Goal: Information Seeking & Learning: Check status

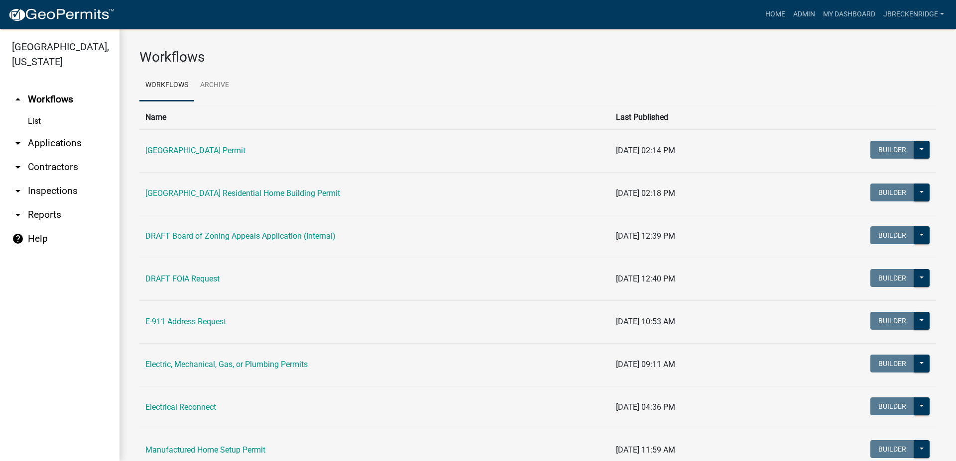
click at [39, 122] on link "List" at bounding box center [59, 121] width 119 height 20
click at [44, 145] on link "arrow_drop_down Applications" at bounding box center [59, 143] width 119 height 24
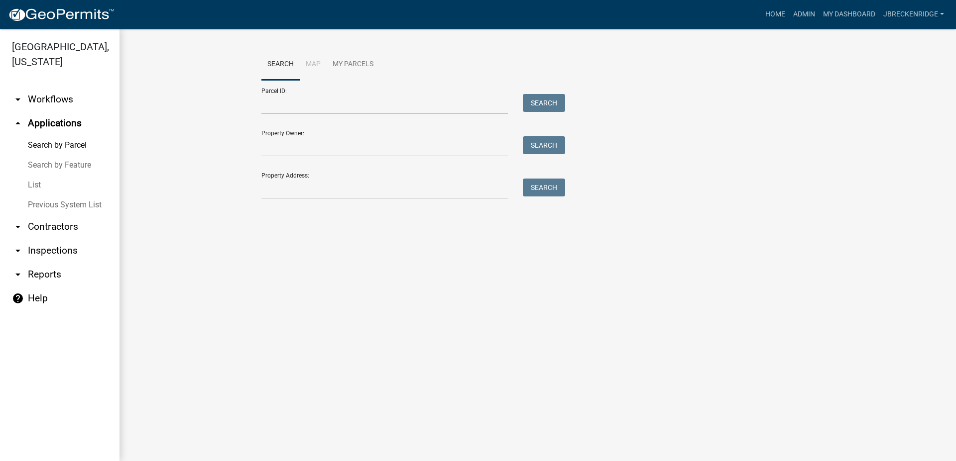
click at [44, 145] on link "Search by Parcel" at bounding box center [59, 145] width 119 height 20
click at [346, 110] on input "Parcel ID:" at bounding box center [384, 104] width 246 height 20
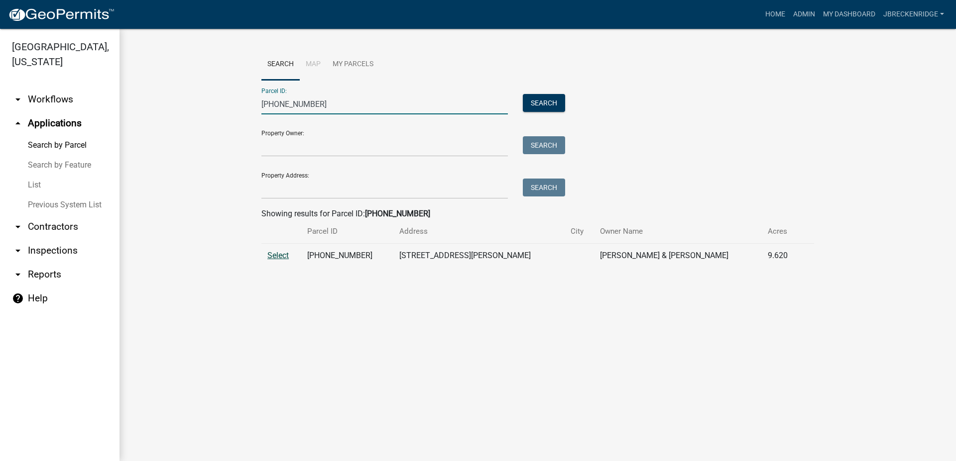
type input "[PHONE_NUMBER]"
click at [281, 259] on span "Select" at bounding box center [277, 255] width 21 height 9
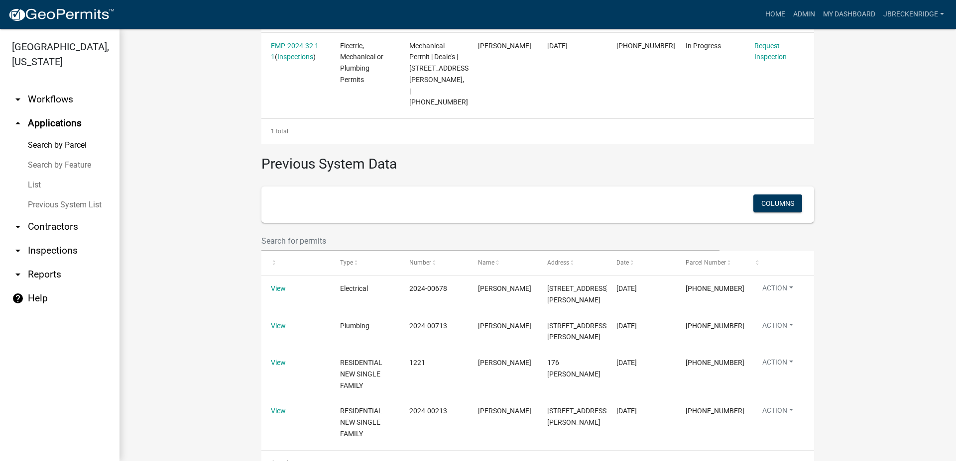
scroll to position [351, 0]
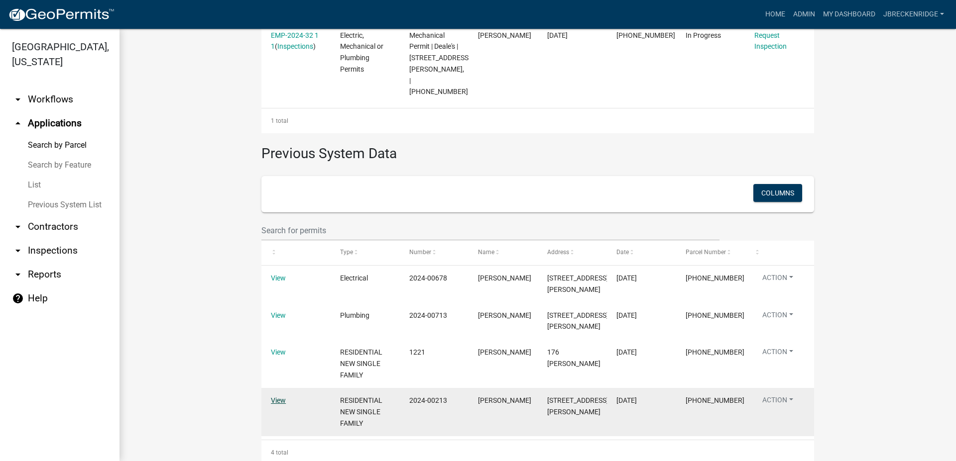
click at [271, 397] on link "View" at bounding box center [278, 401] width 15 height 8
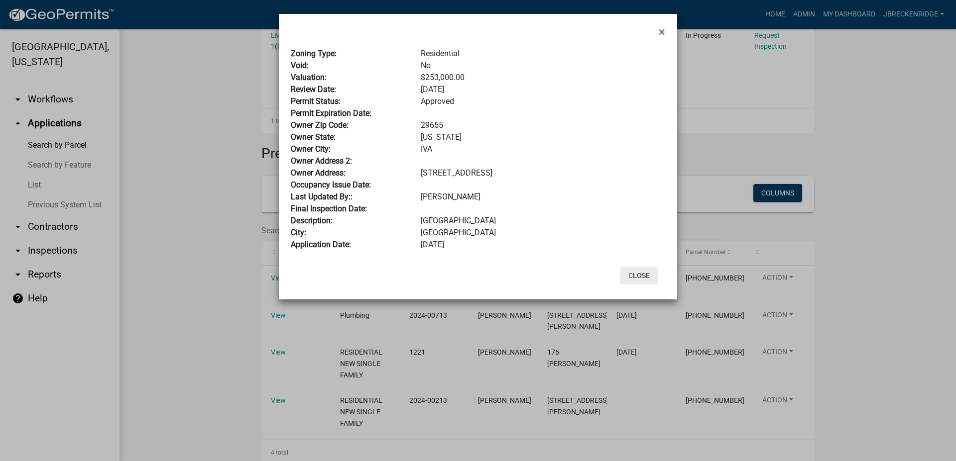
click at [643, 269] on button "Close" at bounding box center [638, 276] width 37 height 18
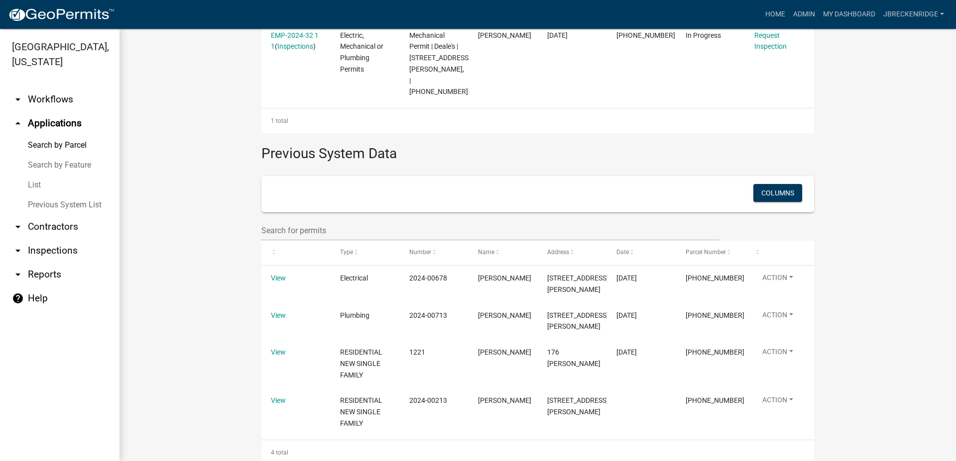
click at [43, 229] on link "arrow_drop_down Contractors" at bounding box center [59, 227] width 119 height 24
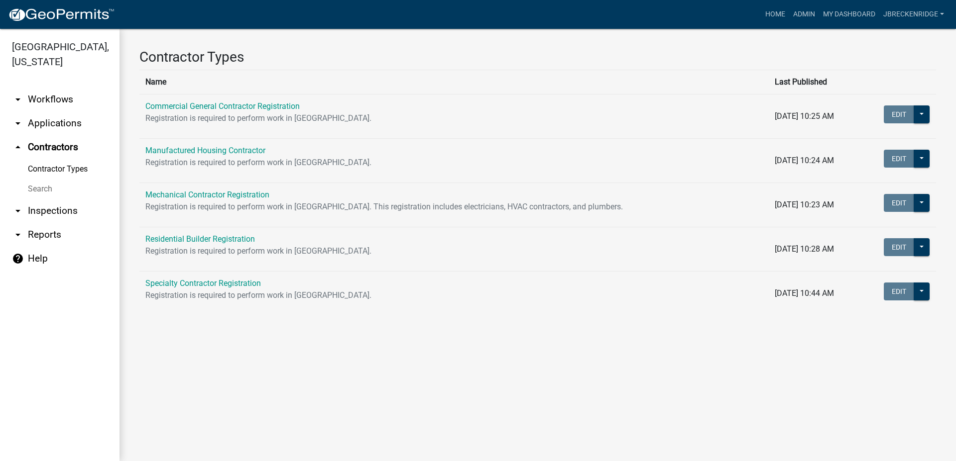
click at [43, 210] on link "arrow_drop_down Inspections" at bounding box center [59, 211] width 119 height 24
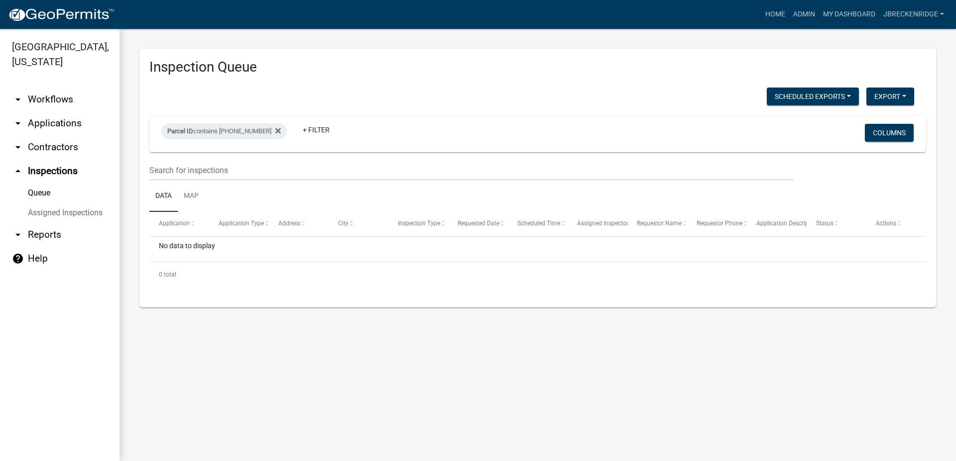
click at [54, 233] on link "arrow_drop_down Reports" at bounding box center [59, 235] width 119 height 24
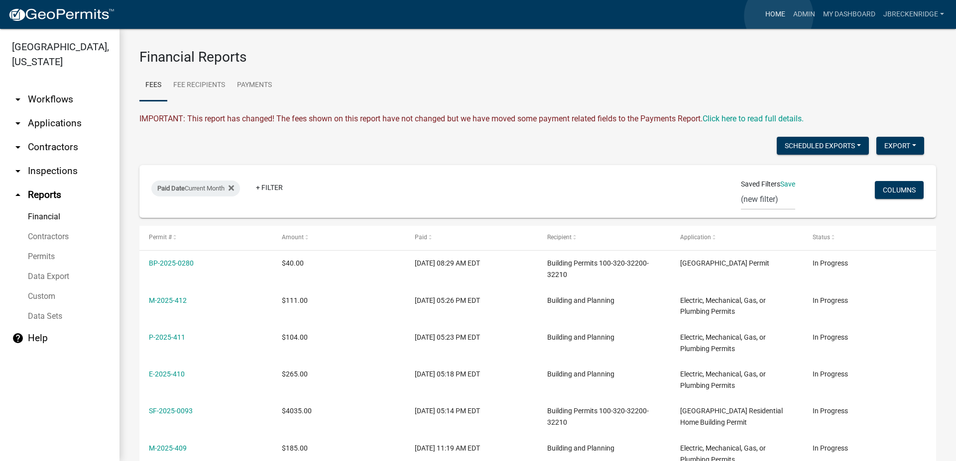
click at [778, 16] on link "Home" at bounding box center [775, 14] width 28 height 19
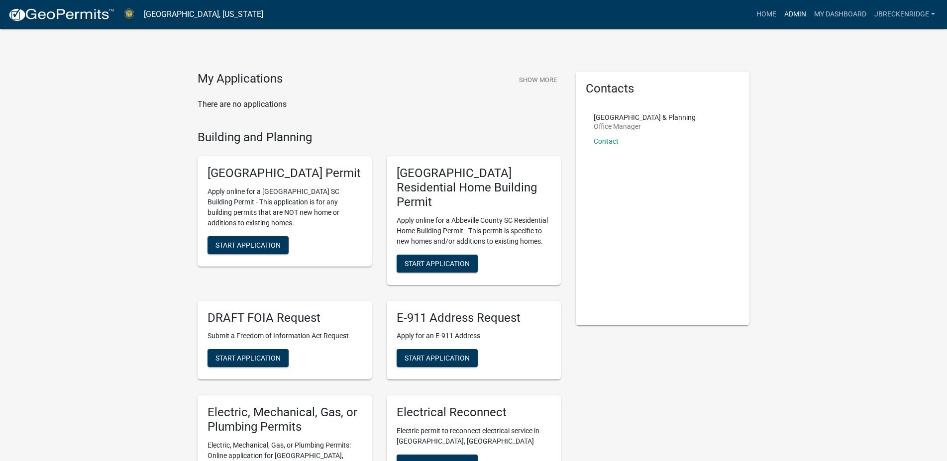
click at [791, 13] on link "Admin" at bounding box center [795, 14] width 30 height 19
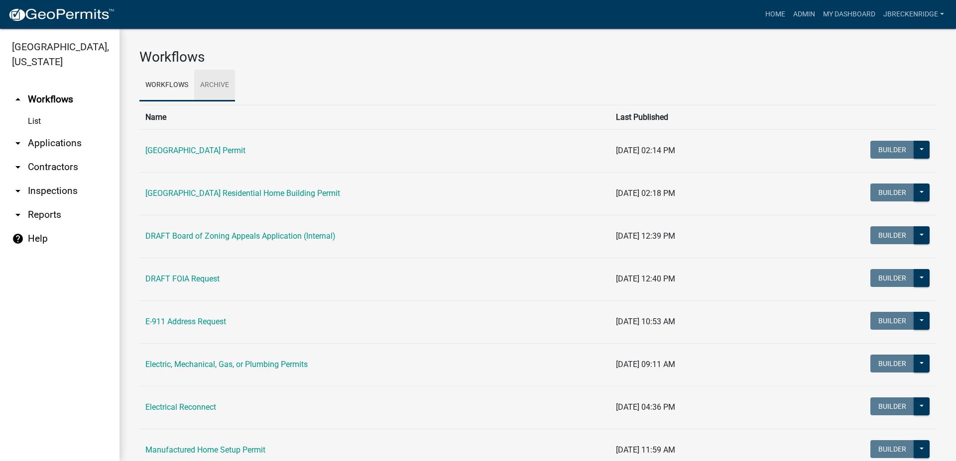
click at [217, 85] on link "Archive" at bounding box center [214, 86] width 41 height 32
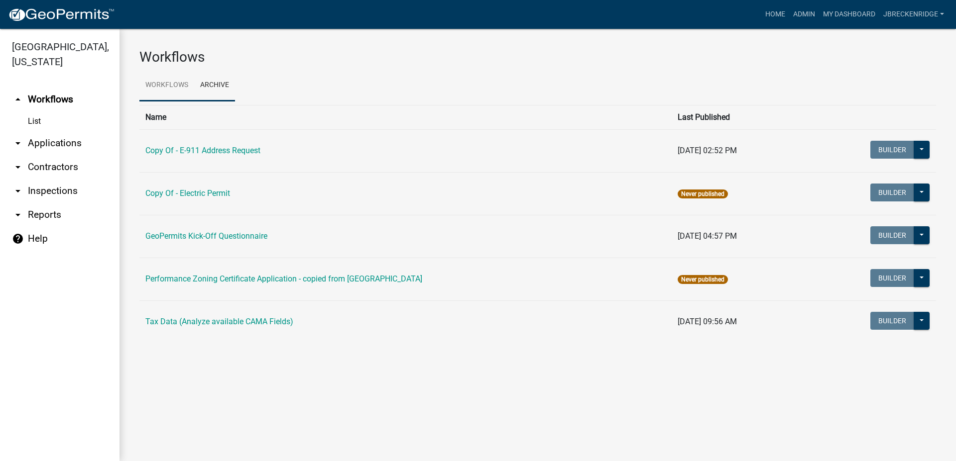
click at [164, 85] on link "Workflows" at bounding box center [166, 86] width 55 height 32
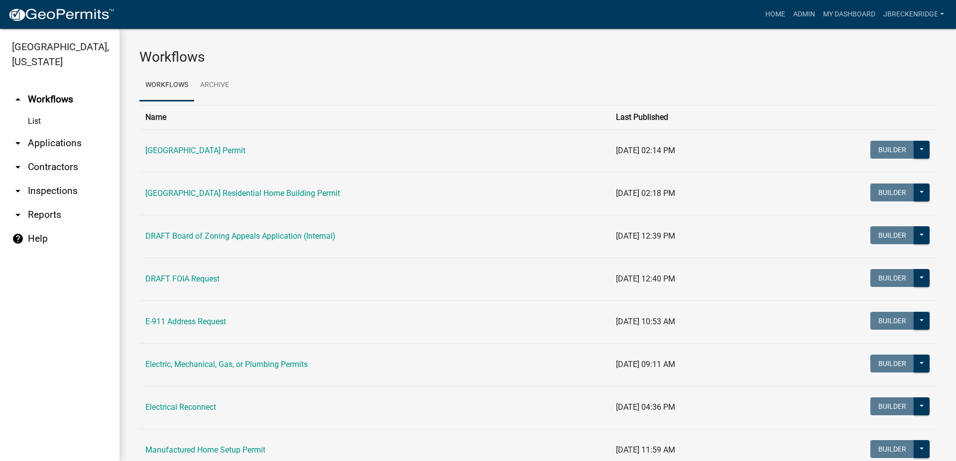
click at [38, 147] on link "arrow_drop_down Applications" at bounding box center [59, 143] width 119 height 24
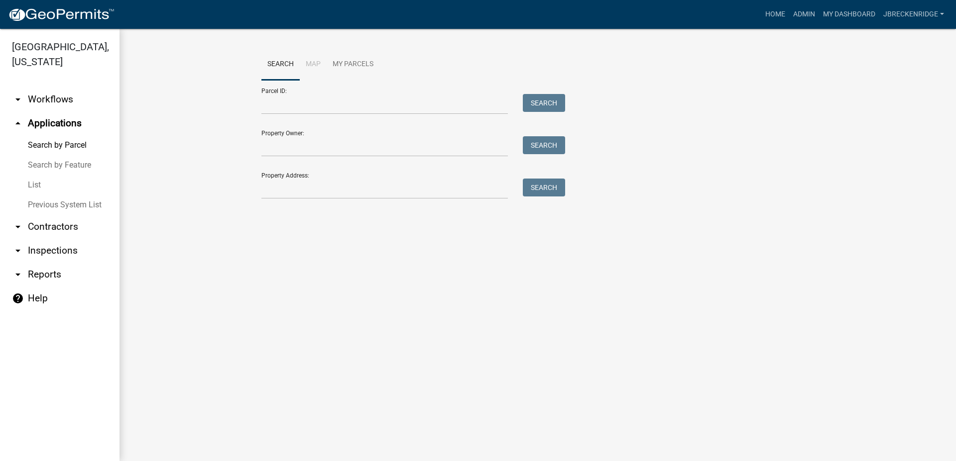
click at [39, 182] on link "List" at bounding box center [59, 185] width 119 height 20
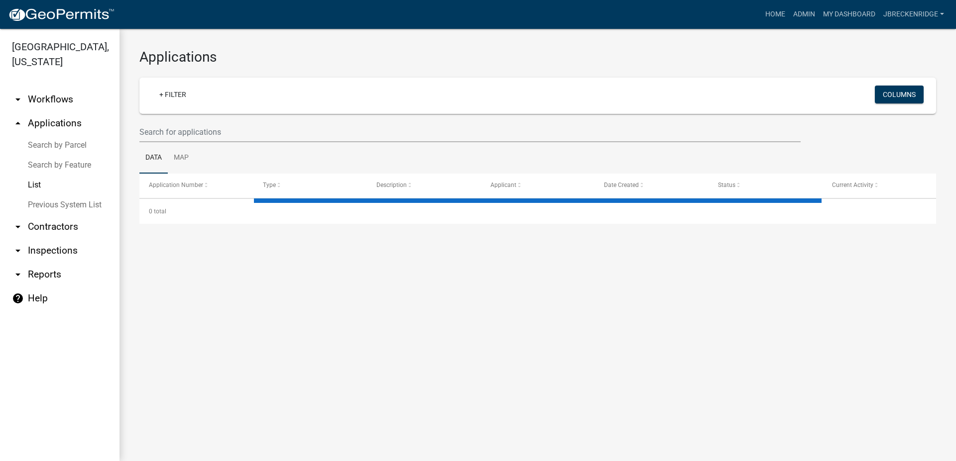
click at [39, 182] on link "List" at bounding box center [59, 185] width 119 height 20
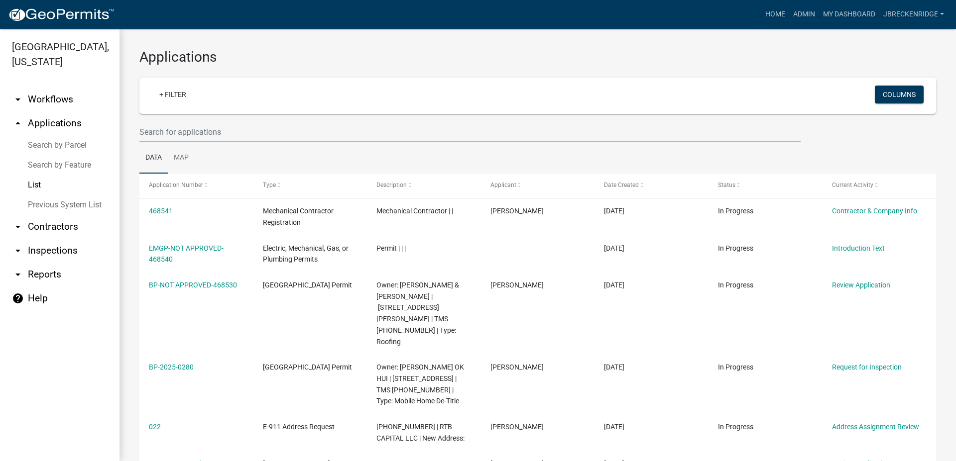
click at [51, 140] on link "Search by Parcel" at bounding box center [59, 145] width 119 height 20
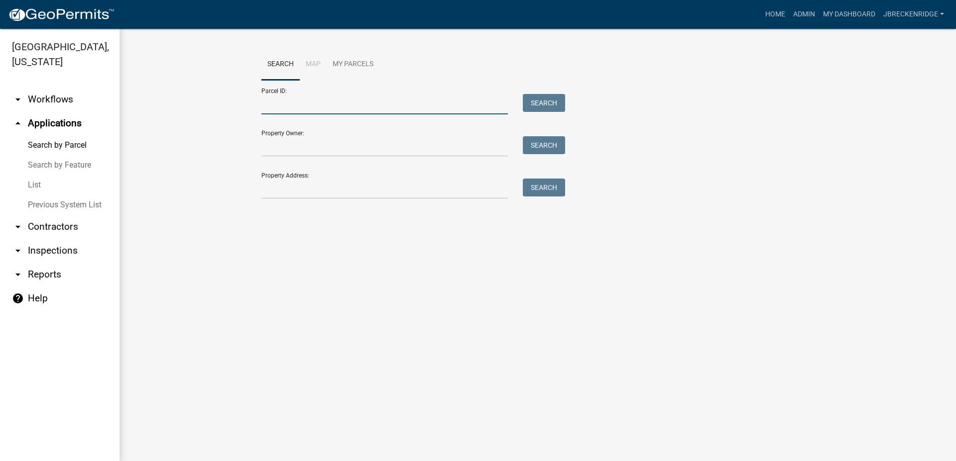
click at [317, 105] on input "Parcel ID:" at bounding box center [384, 104] width 246 height 20
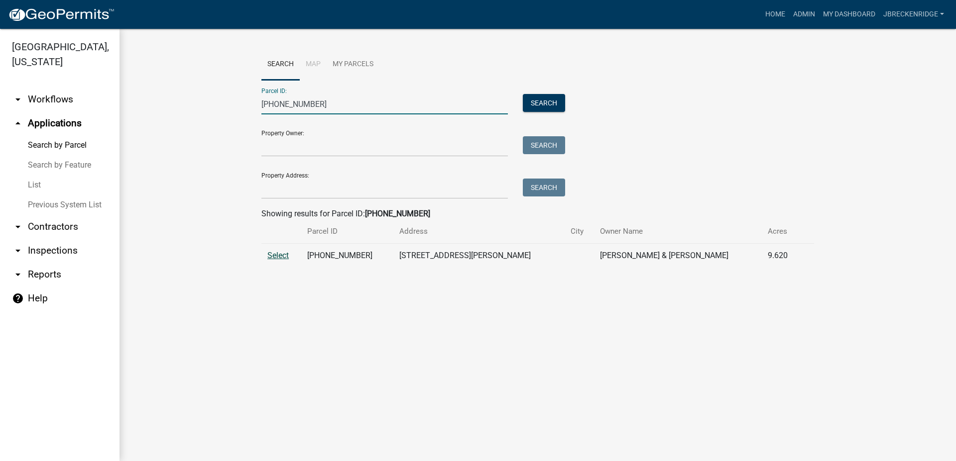
type input "[PHONE_NUMBER]"
click at [270, 255] on span "Select" at bounding box center [277, 255] width 21 height 9
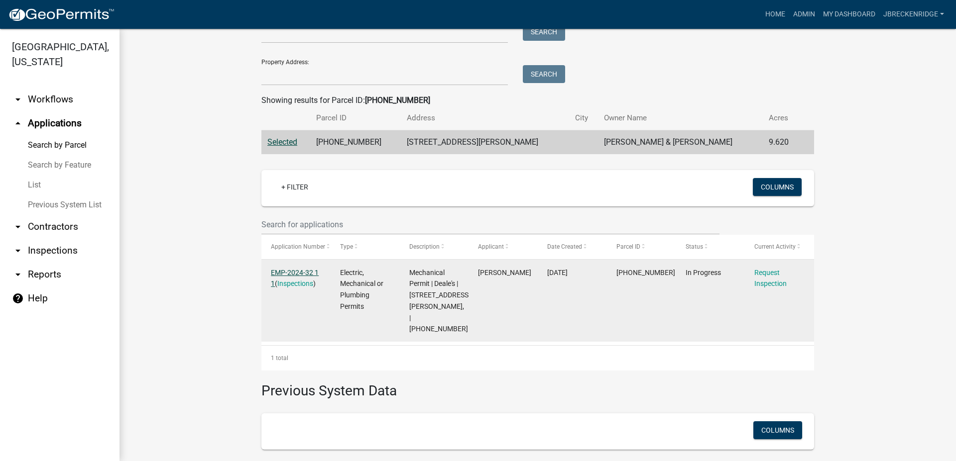
scroll to position [170, 0]
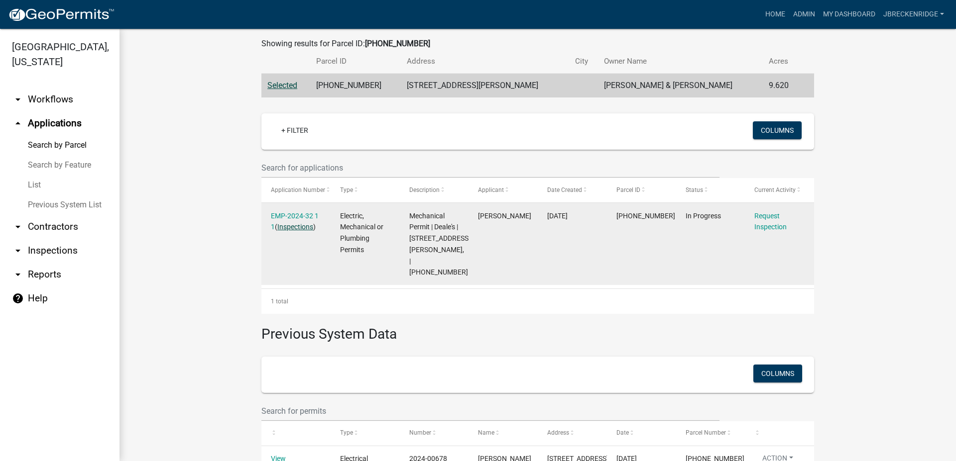
click at [290, 227] on link "Inspections" at bounding box center [295, 227] width 36 height 8
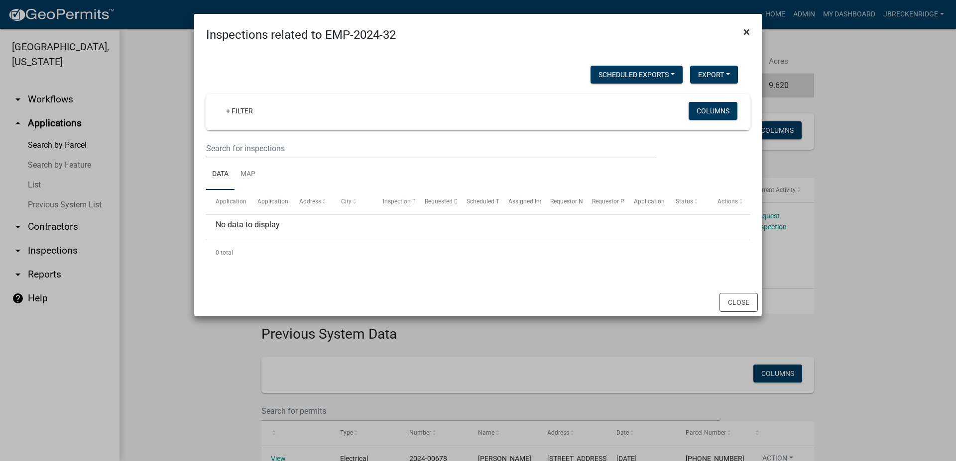
click at [745, 29] on span "×" at bounding box center [746, 32] width 6 height 14
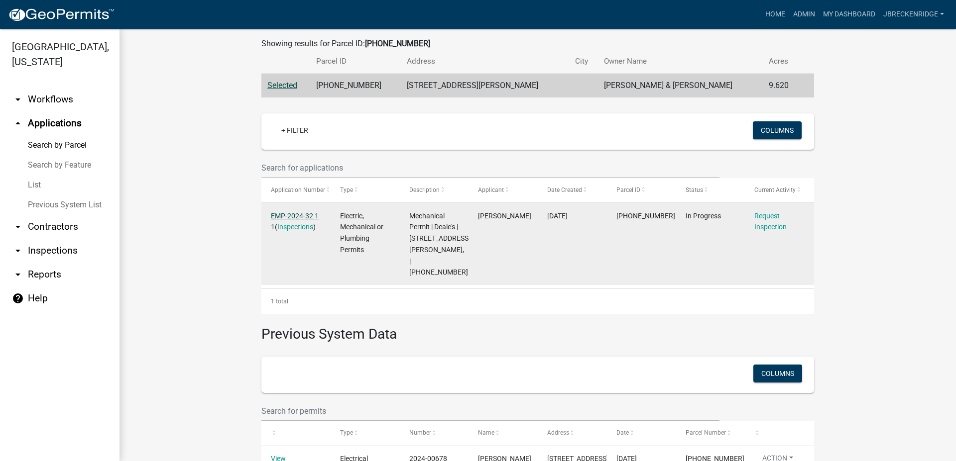
click at [295, 216] on link "EMP-2024-32 1 1" at bounding box center [295, 221] width 48 height 19
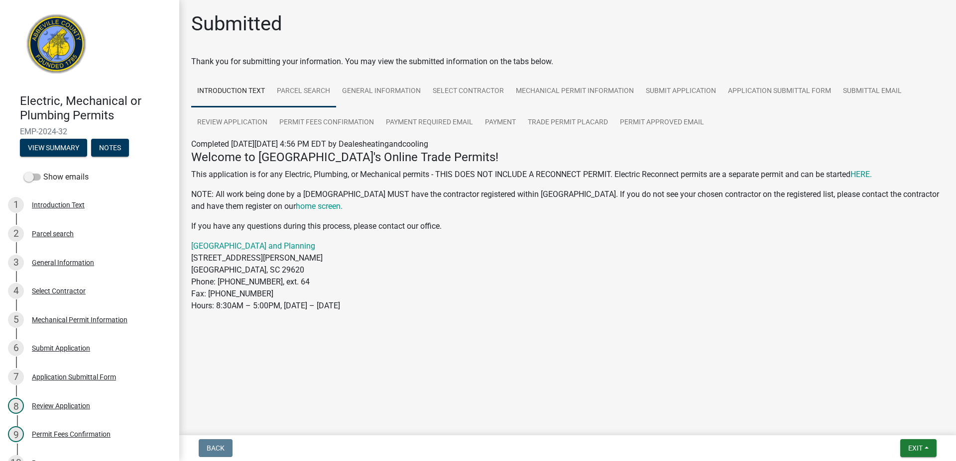
click at [309, 96] on link "Parcel search" at bounding box center [303, 92] width 65 height 32
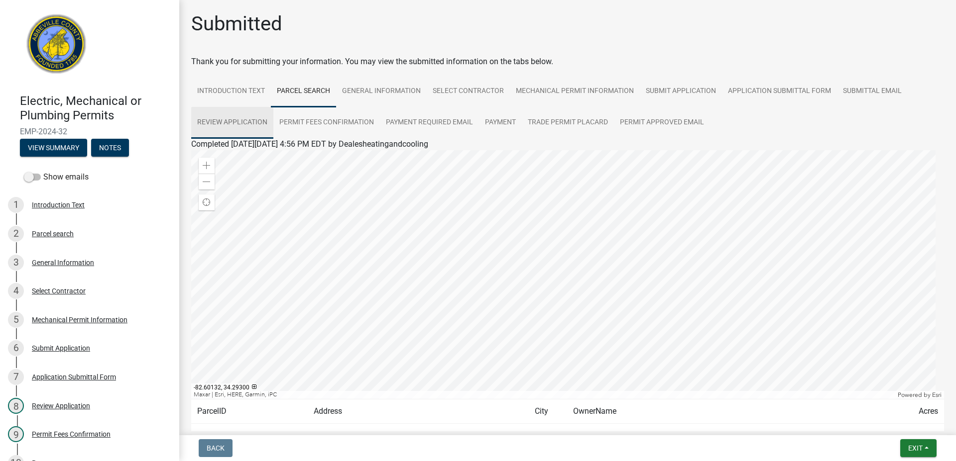
click at [227, 116] on link "Review Application" at bounding box center [232, 123] width 82 height 32
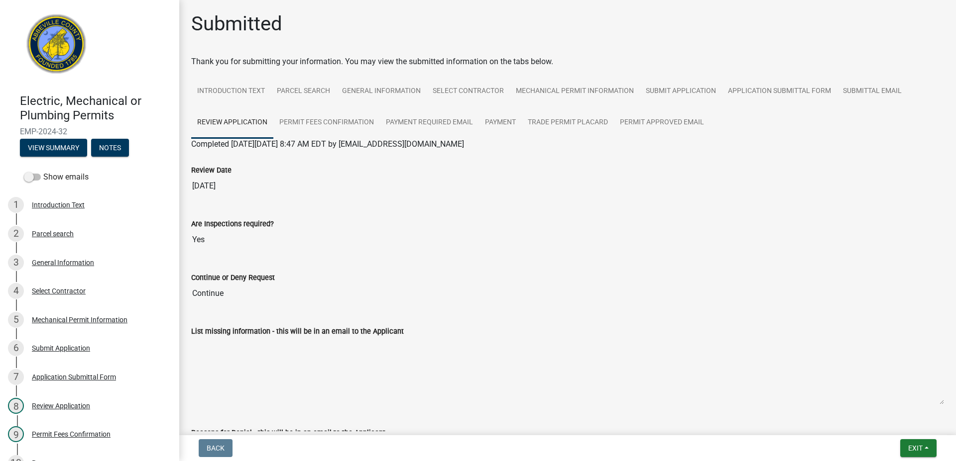
click at [55, 40] on img at bounding box center [56, 46] width 73 height 73
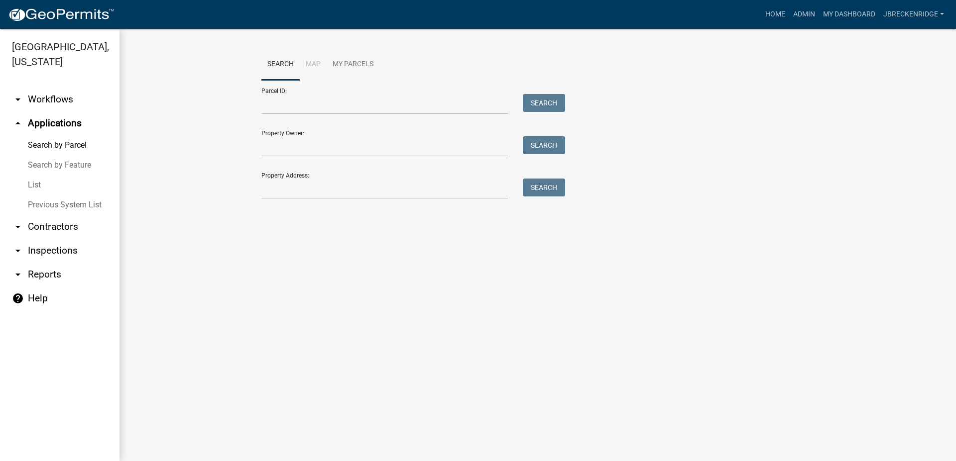
click at [44, 162] on link "Search by Feature" at bounding box center [59, 165] width 119 height 20
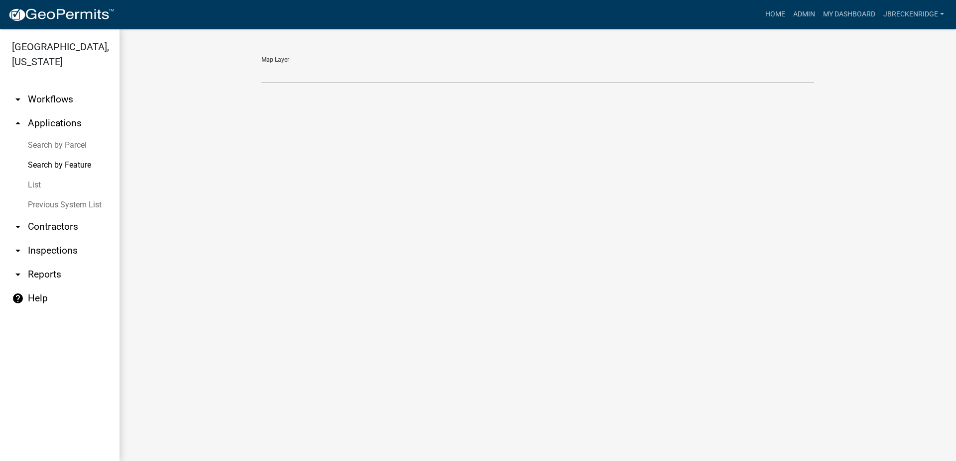
click at [37, 183] on link "List" at bounding box center [59, 185] width 119 height 20
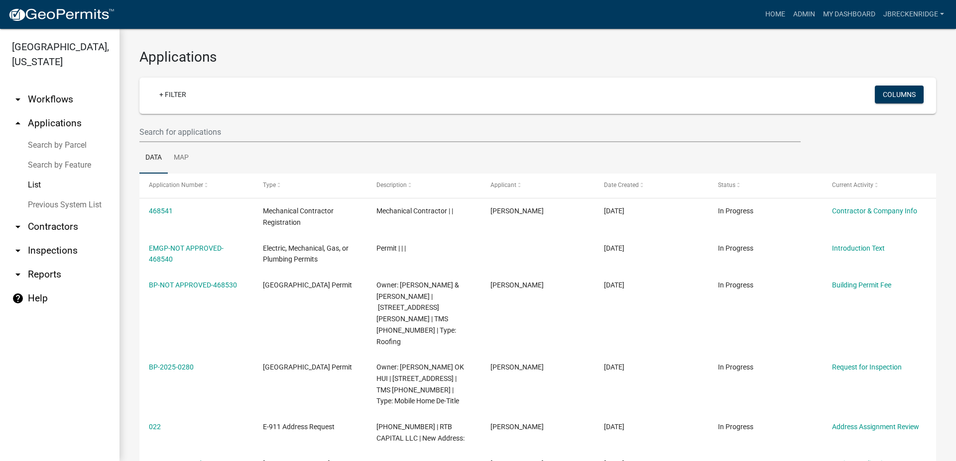
click at [45, 206] on link "Previous System List" at bounding box center [59, 205] width 119 height 20
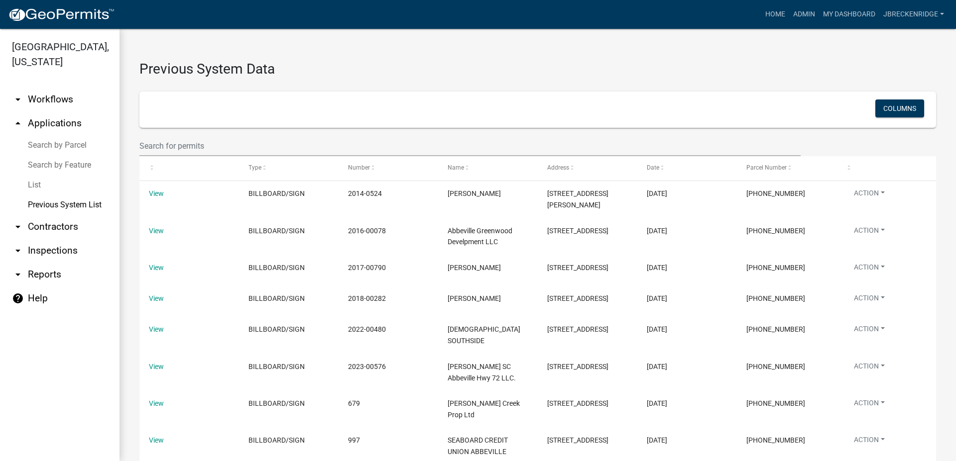
click at [44, 277] on link "arrow_drop_down Reports" at bounding box center [59, 275] width 119 height 24
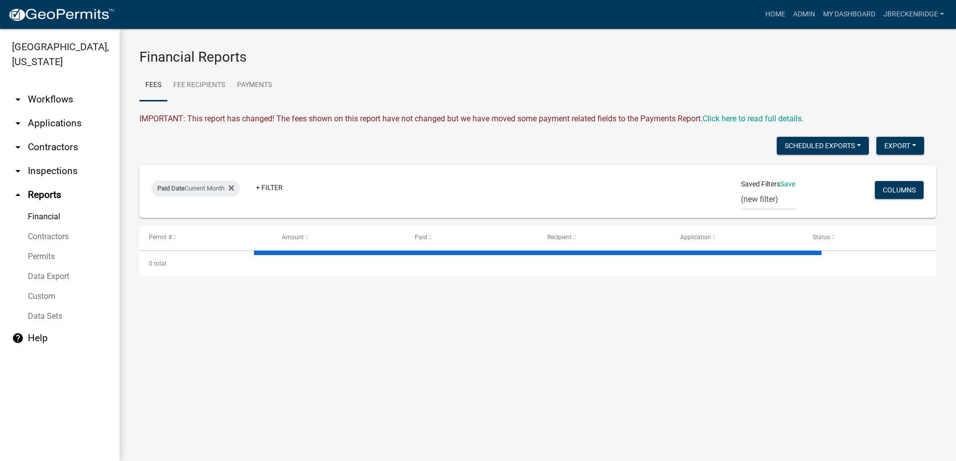
click at [36, 259] on link "Permits" at bounding box center [59, 257] width 119 height 20
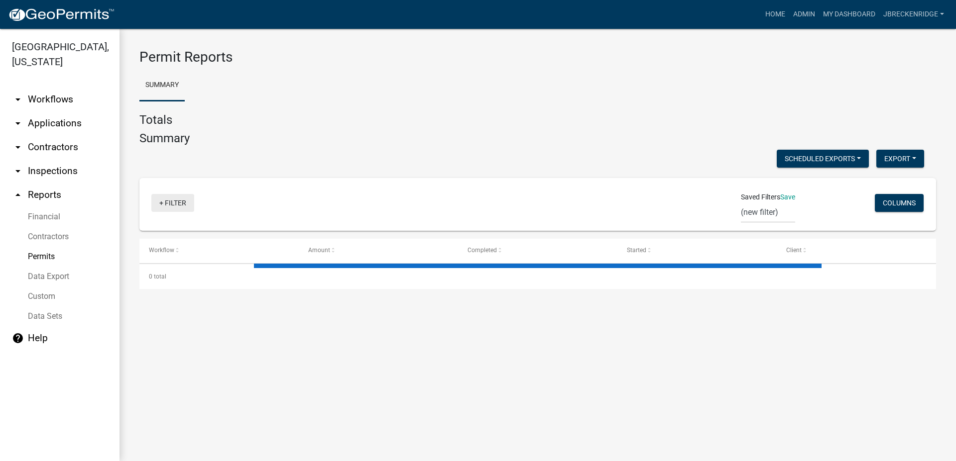
click at [166, 205] on link "+ Filter" at bounding box center [172, 203] width 43 height 18
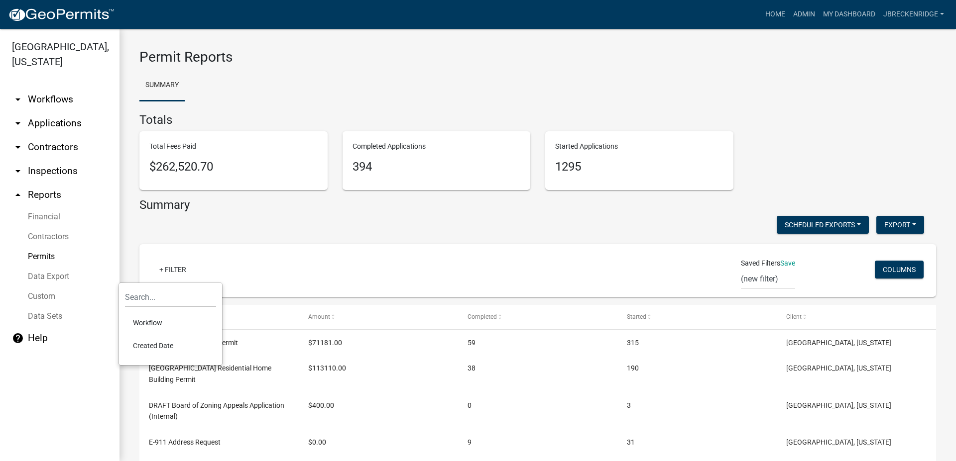
click at [272, 220] on div "Scheduled Exports + Create New Export Excel Format (.xlsx) CSV Format (.csv)" at bounding box center [531, 226] width 799 height 20
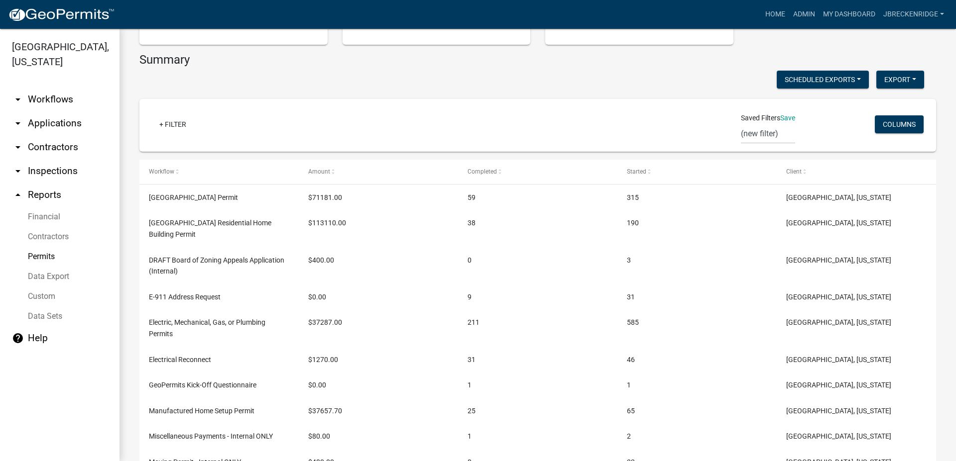
scroll to position [170, 0]
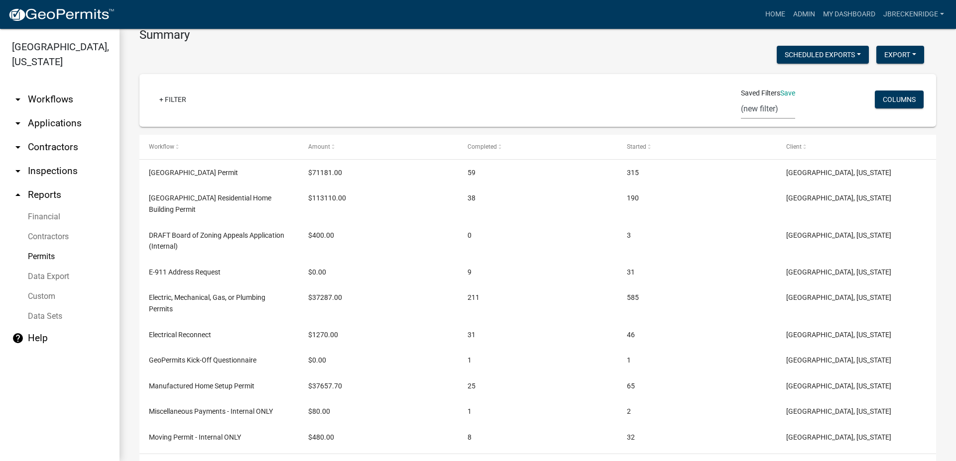
click at [716, 107] on div "+ Filter Saved Filters Save (new filter) Columns" at bounding box center [537, 100] width 787 height 53
click at [175, 101] on link "+ Filter" at bounding box center [172, 100] width 43 height 18
click at [160, 129] on input "text" at bounding box center [170, 127] width 91 height 20
click at [110, 392] on ul "arrow_drop_down Workflows List arrow_drop_down Applications Search by Parcel Se…" at bounding box center [59, 271] width 119 height 382
click at [8, 200] on link "arrow_drop_up Reports" at bounding box center [59, 195] width 119 height 24
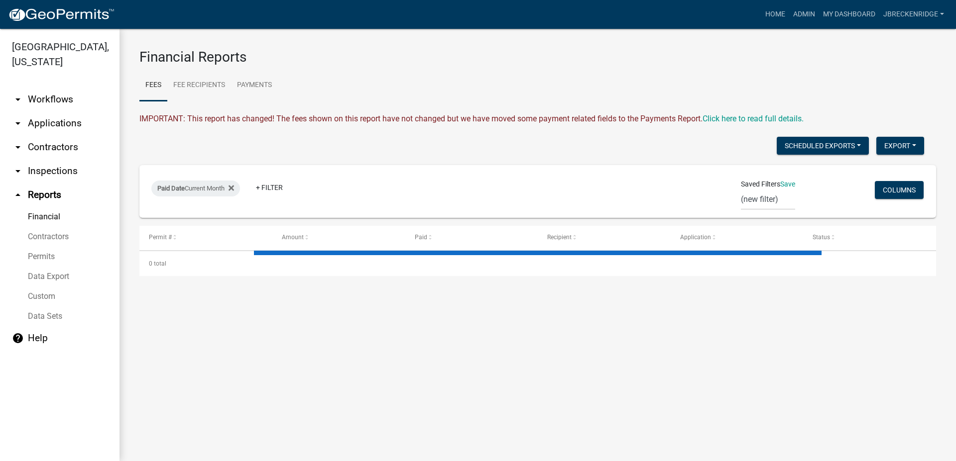
click at [18, 192] on icon "arrow_drop_up" at bounding box center [18, 195] width 12 height 12
click at [22, 173] on icon "arrow_drop_down" at bounding box center [18, 171] width 12 height 12
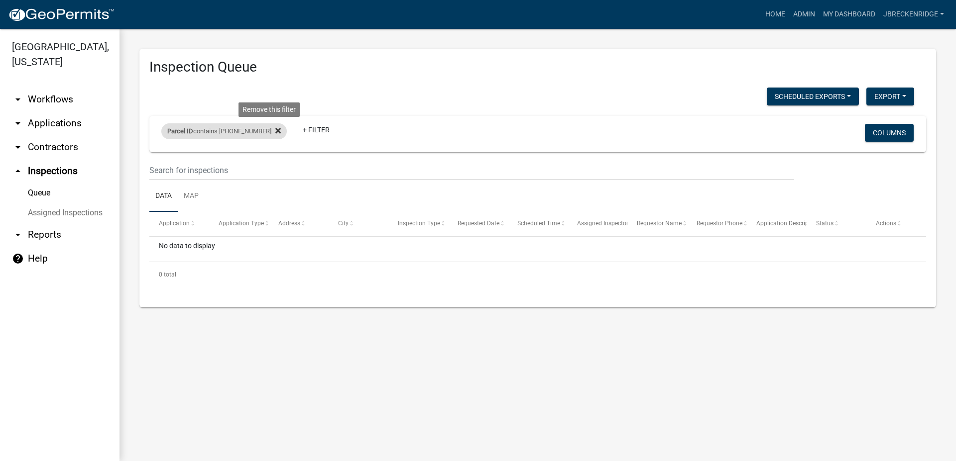
click at [275, 130] on icon at bounding box center [277, 131] width 5 height 8
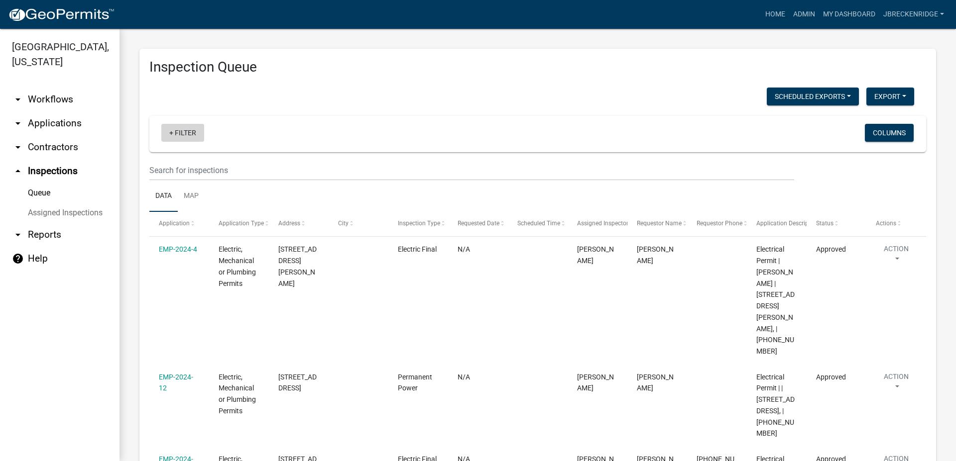
click at [174, 126] on link "+ Filter" at bounding box center [182, 133] width 43 height 18
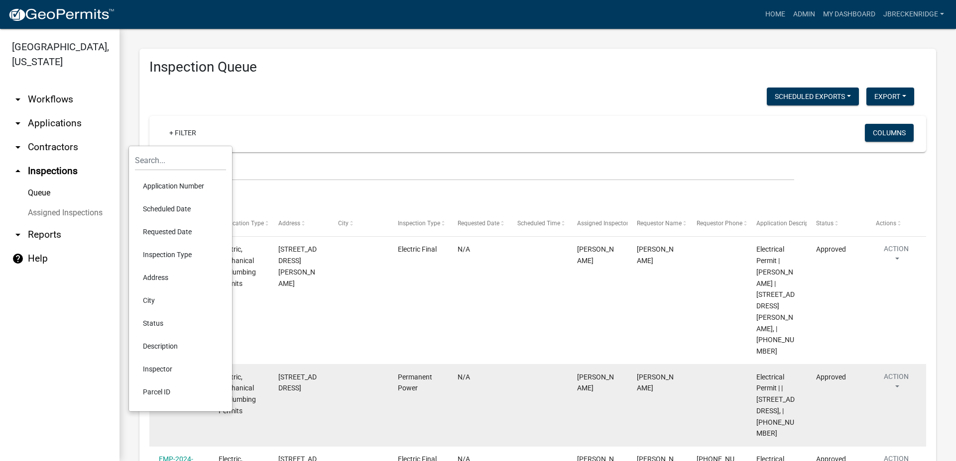
drag, startPoint x: 164, startPoint y: 389, endPoint x: 164, endPoint y: 374, distance: 14.9
click at [164, 390] on li "Parcel ID" at bounding box center [180, 392] width 91 height 23
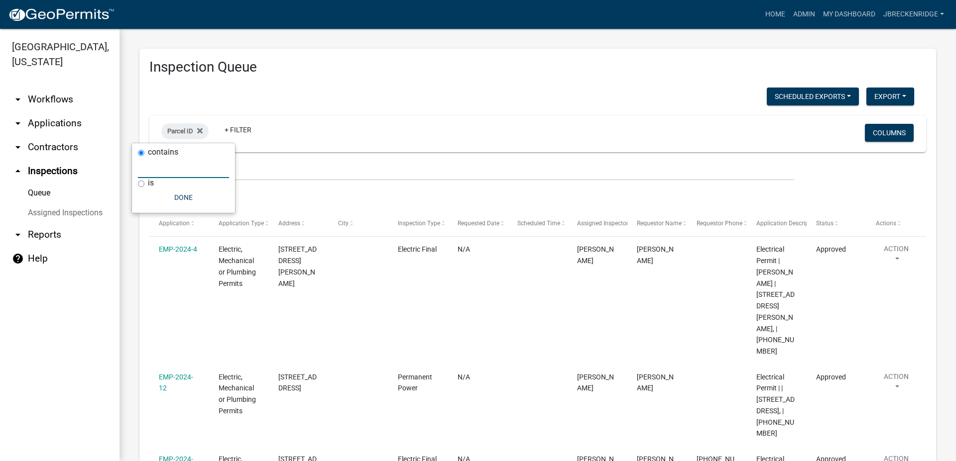
click at [166, 160] on input "text" at bounding box center [183, 168] width 91 height 20
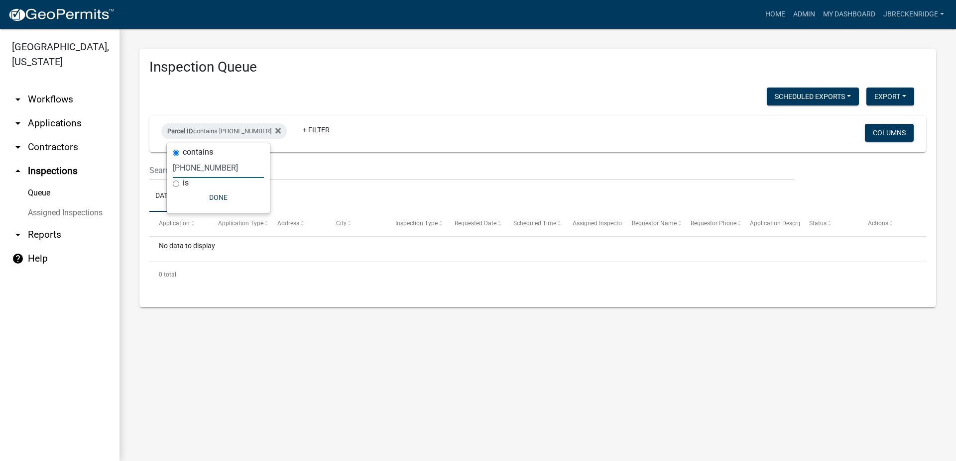
type input "[PHONE_NUMBER]"
click at [216, 195] on button "Done" at bounding box center [218, 198] width 91 height 18
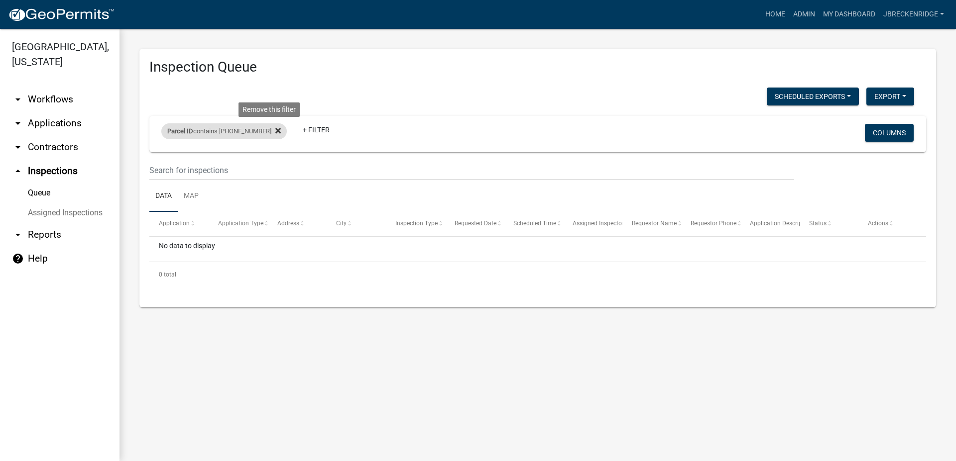
click at [275, 130] on icon at bounding box center [277, 131] width 5 height 8
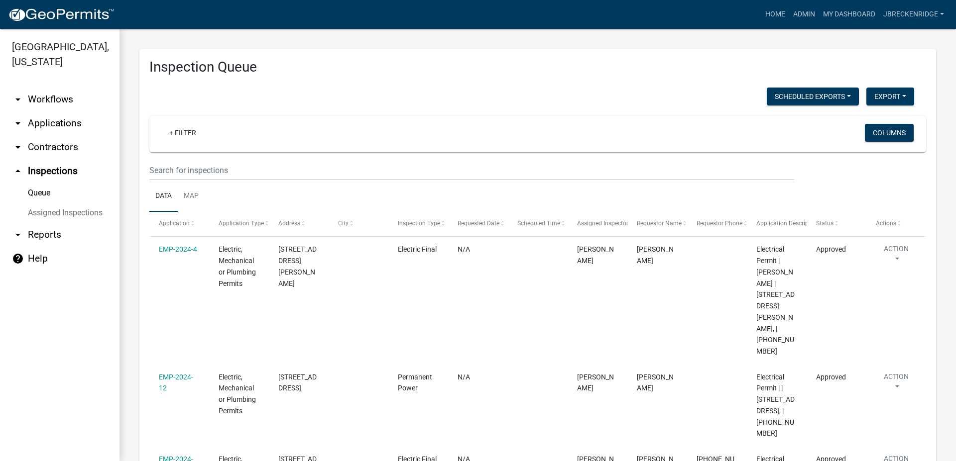
click at [44, 144] on link "arrow_drop_down Contractors" at bounding box center [59, 147] width 119 height 24
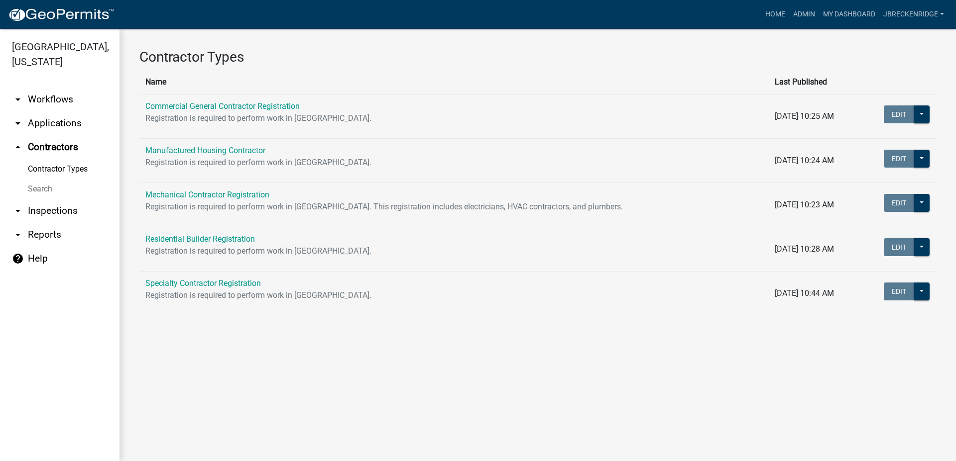
click at [47, 125] on link "arrow_drop_down Applications" at bounding box center [59, 123] width 119 height 24
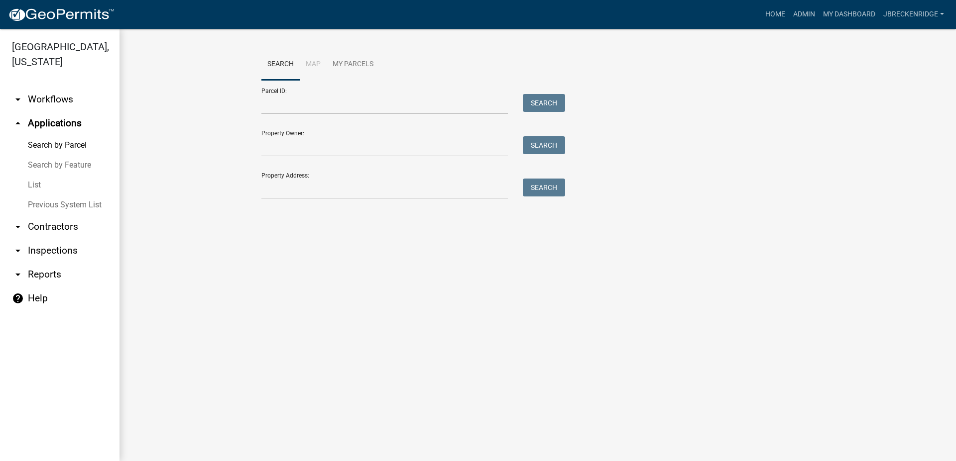
click at [58, 95] on link "arrow_drop_down Workflows" at bounding box center [59, 100] width 119 height 24
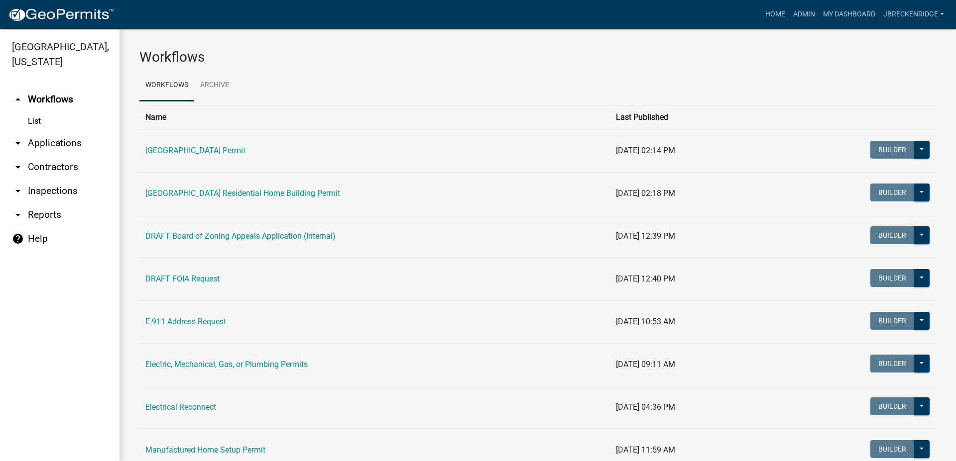
click at [49, 194] on link "arrow_drop_down Inspections" at bounding box center [59, 191] width 119 height 24
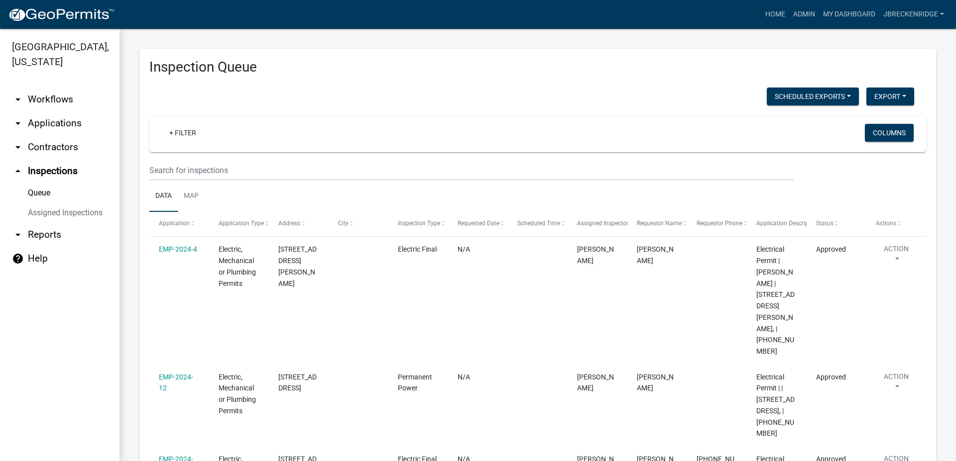
click at [38, 238] on link "arrow_drop_down Reports" at bounding box center [59, 235] width 119 height 24
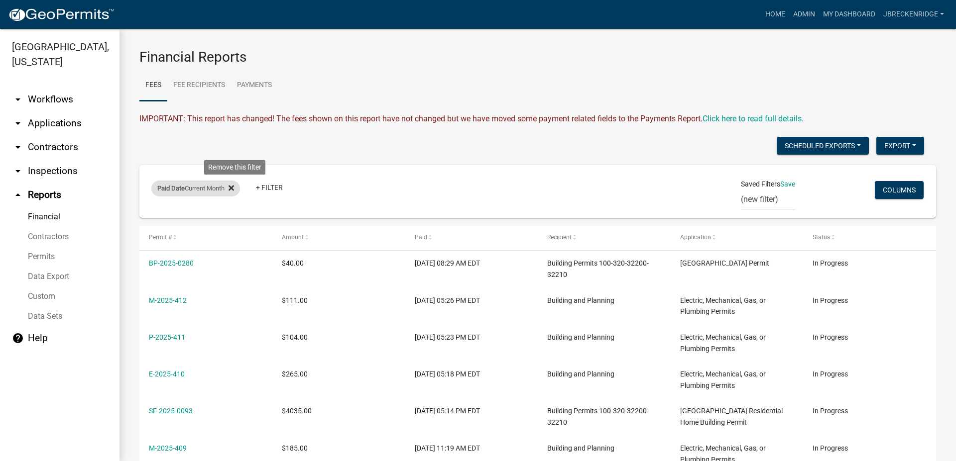
click at [234, 188] on icon at bounding box center [230, 188] width 5 height 5
click at [50, 254] on link "Permits" at bounding box center [59, 257] width 119 height 20
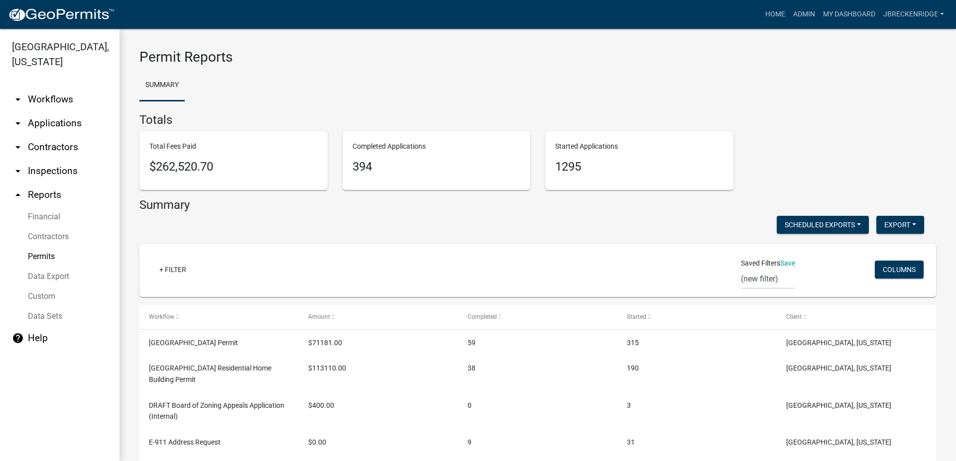
click at [53, 317] on link "Data Sets" at bounding box center [59, 317] width 119 height 20
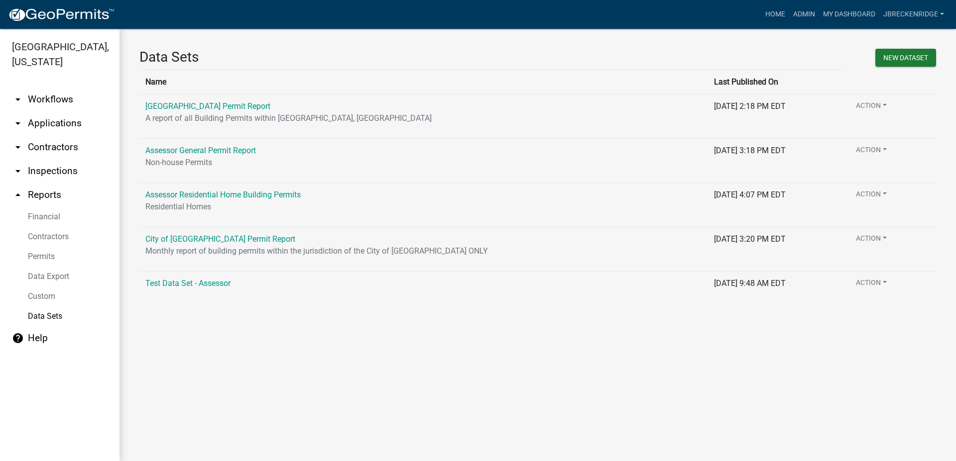
click at [46, 99] on link "arrow_drop_down Workflows" at bounding box center [59, 100] width 119 height 24
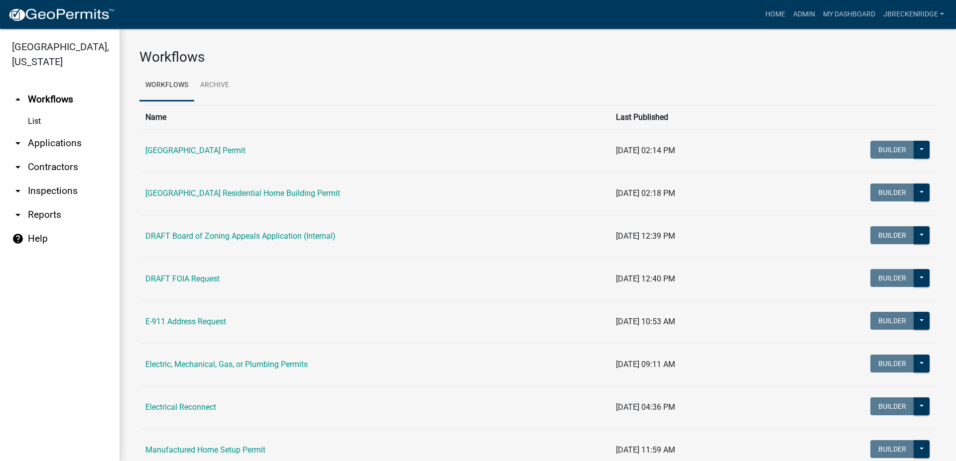
click at [31, 120] on link "List" at bounding box center [59, 121] width 119 height 20
